Goal: Task Accomplishment & Management: Manage account settings

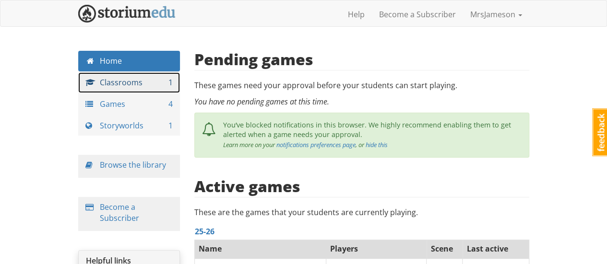
click at [113, 86] on link "Classrooms 1" at bounding box center [129, 82] width 102 height 21
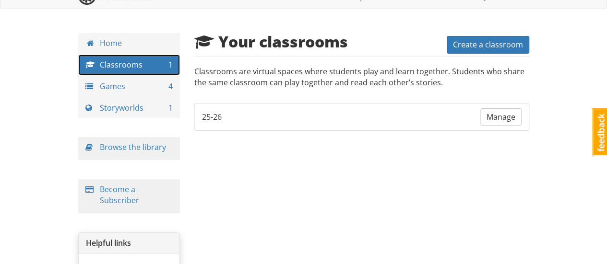
scroll to position [19, 0]
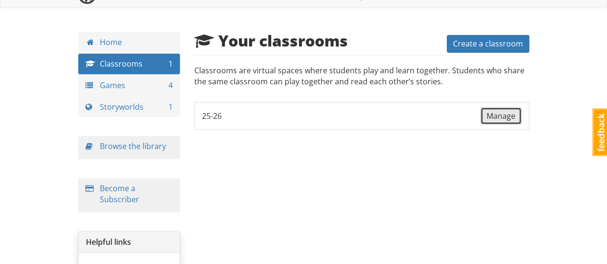
click at [493, 121] on link "Manage" at bounding box center [500, 116] width 41 height 18
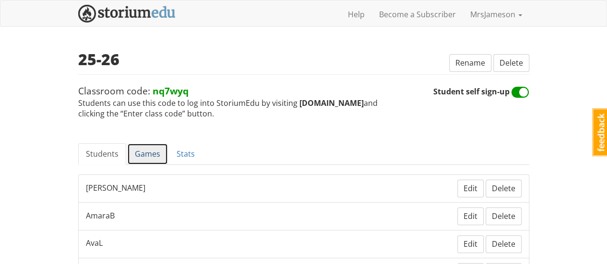
click at [157, 147] on link "Games" at bounding box center [147, 154] width 41 height 22
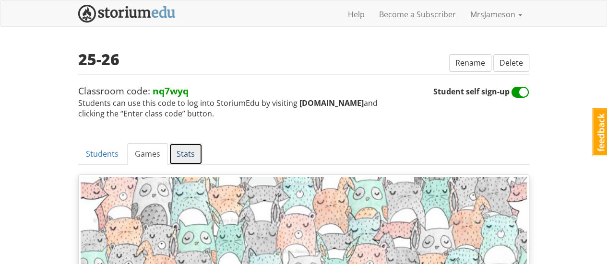
click at [187, 151] on link "Stats" at bounding box center [186, 154] width 34 height 22
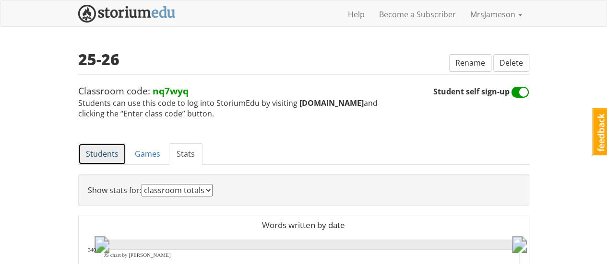
click at [109, 148] on link "Students" at bounding box center [102, 154] width 48 height 22
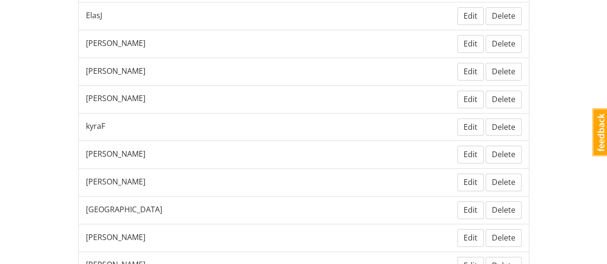
scroll to position [338, 0]
click at [104, 94] on span "[PERSON_NAME]" at bounding box center [115, 99] width 59 height 11
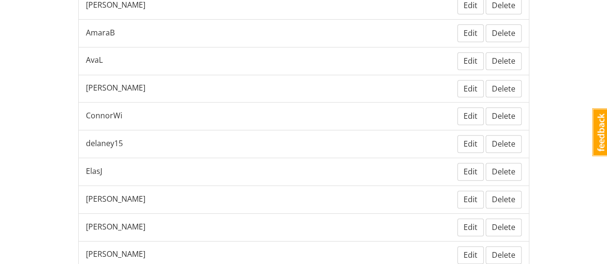
scroll to position [0, 0]
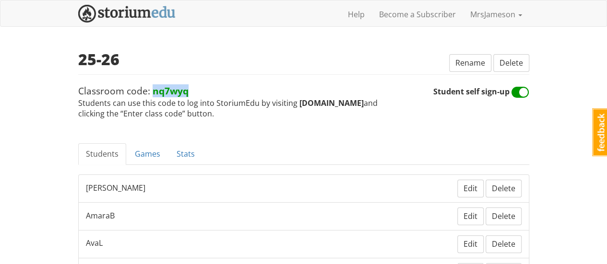
drag, startPoint x: 202, startPoint y: 93, endPoint x: 153, endPoint y: 95, distance: 50.0
click at [153, 95] on span "Classroom code: nq7wyq Students can use this code to log into StoriumEdu by vis…" at bounding box center [255, 101] width 355 height 35
click at [205, 108] on span "Classroom code: nq7wyq Students can use this code to log into StoriumEdu by vis…" at bounding box center [255, 101] width 355 height 35
